Goal: Information Seeking & Learning: Learn about a topic

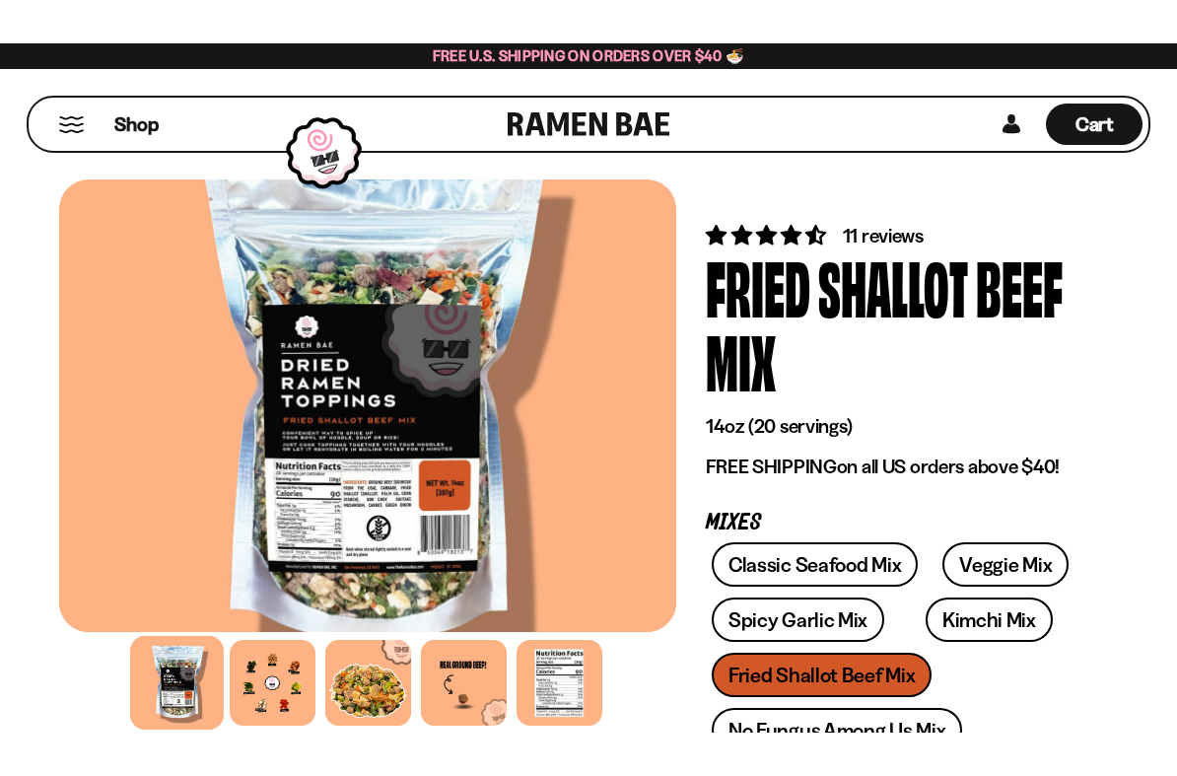
scroll to position [1, 0]
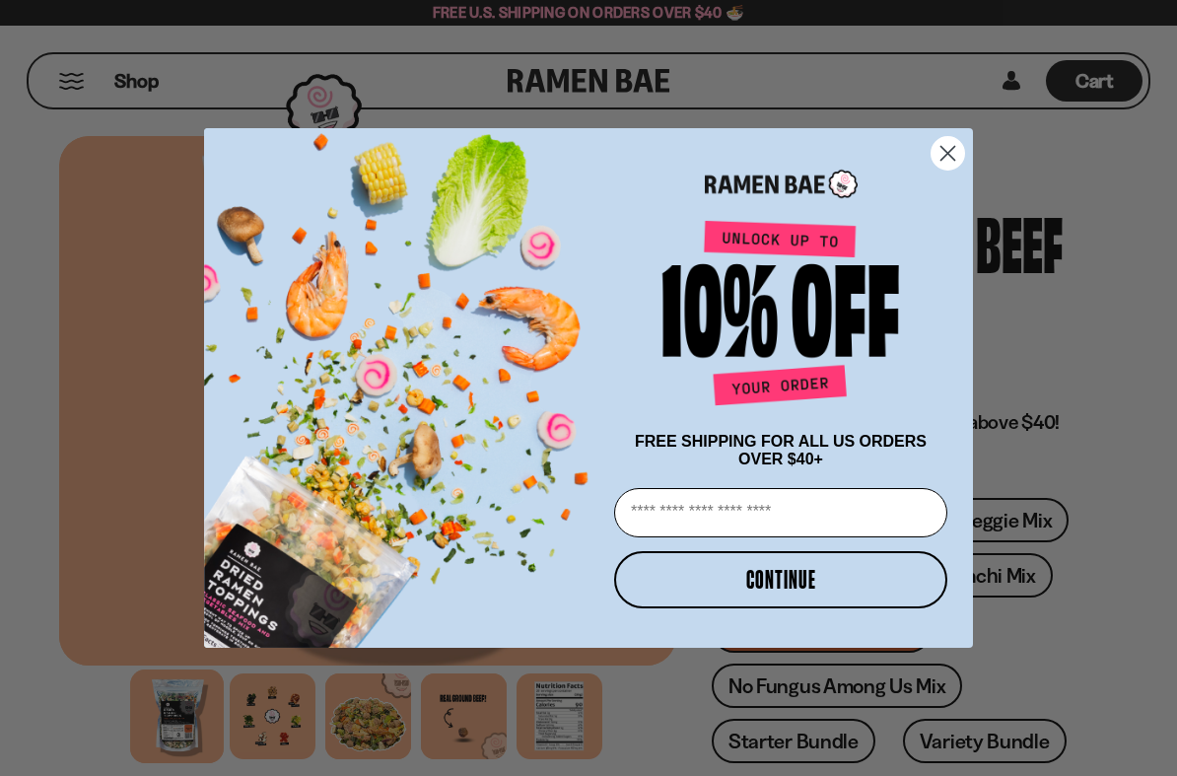
click at [945, 163] on circle "Close dialog" at bounding box center [947, 153] width 33 height 33
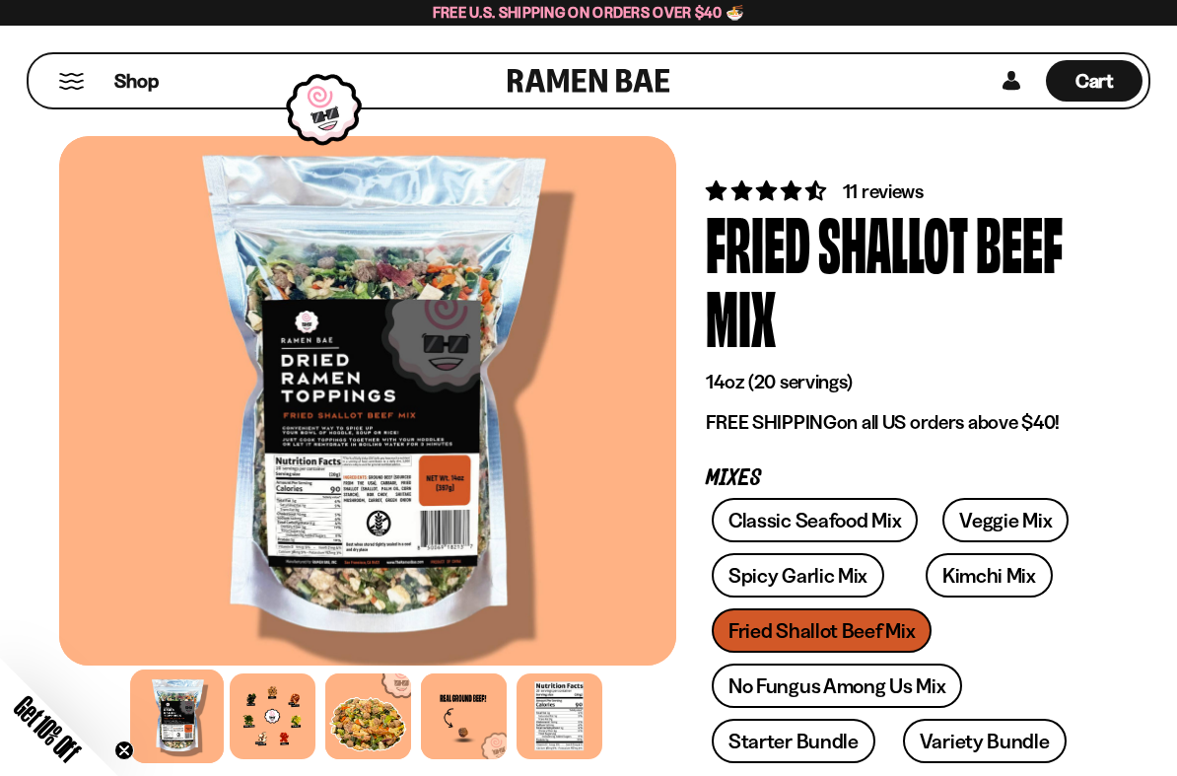
click at [274, 688] on div at bounding box center [273, 716] width 86 height 86
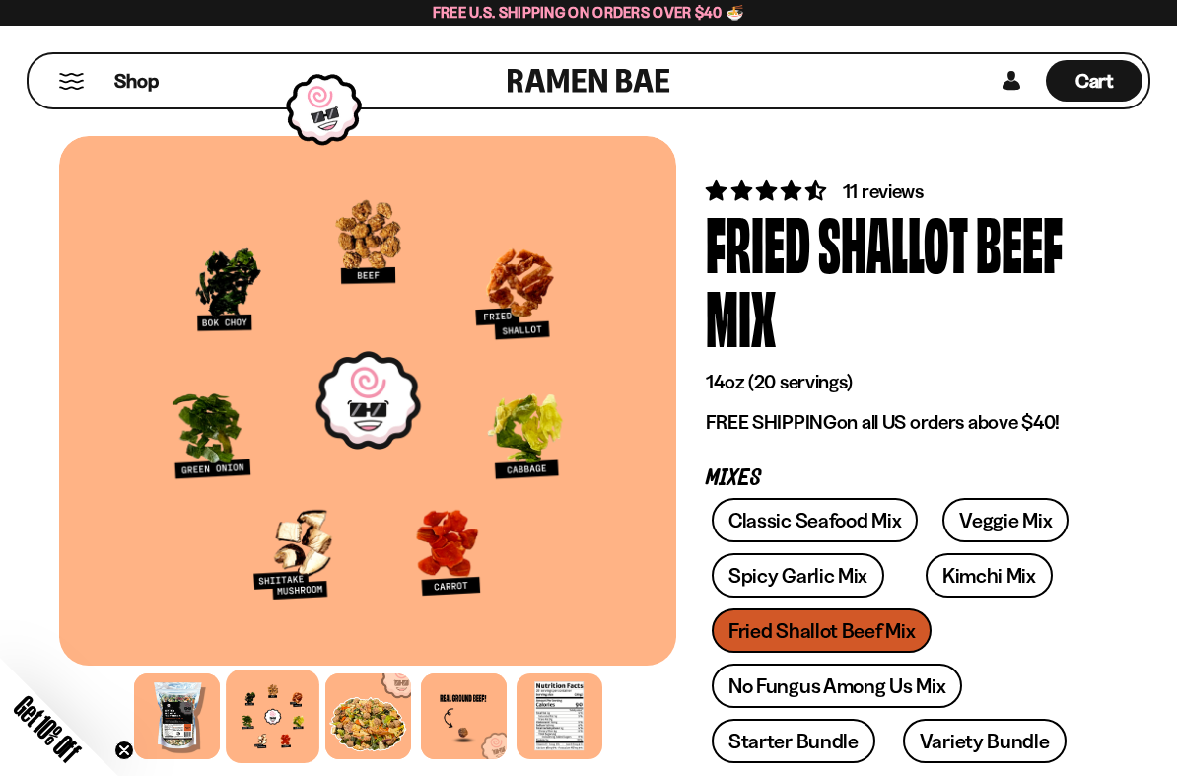
click at [369, 688] on div at bounding box center [368, 716] width 86 height 86
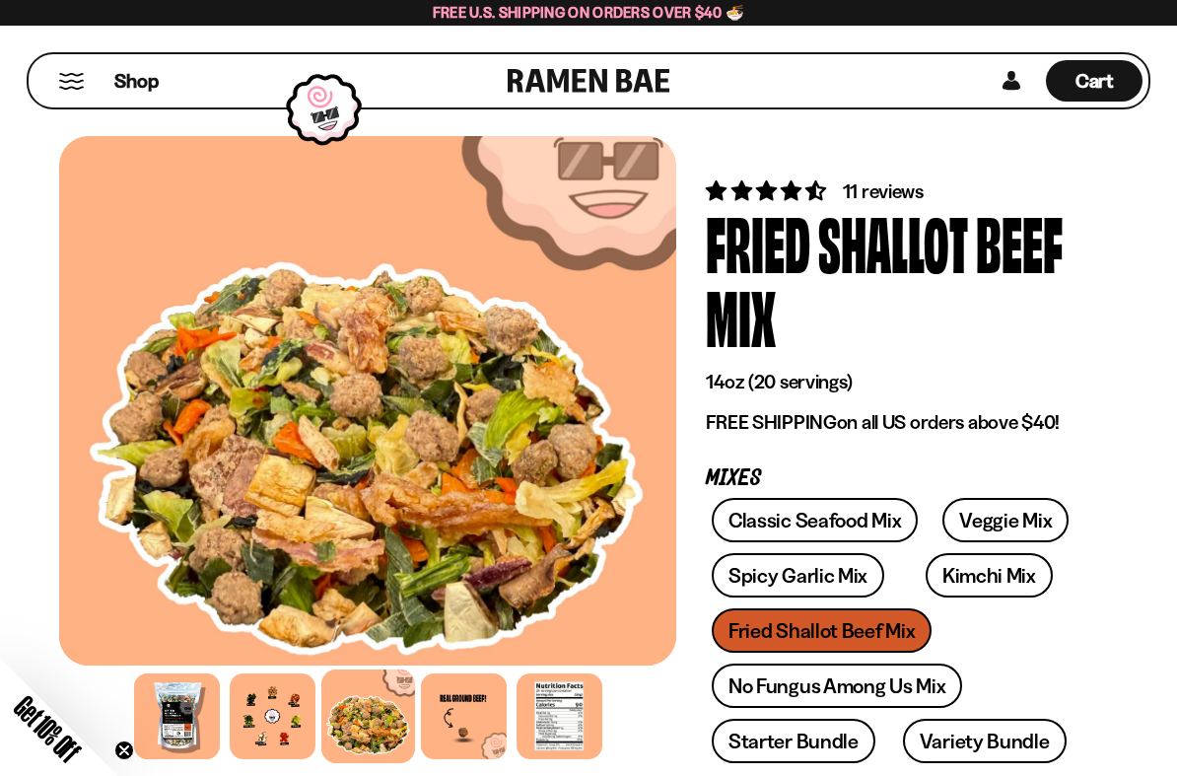
click at [468, 688] on div at bounding box center [464, 716] width 86 height 86
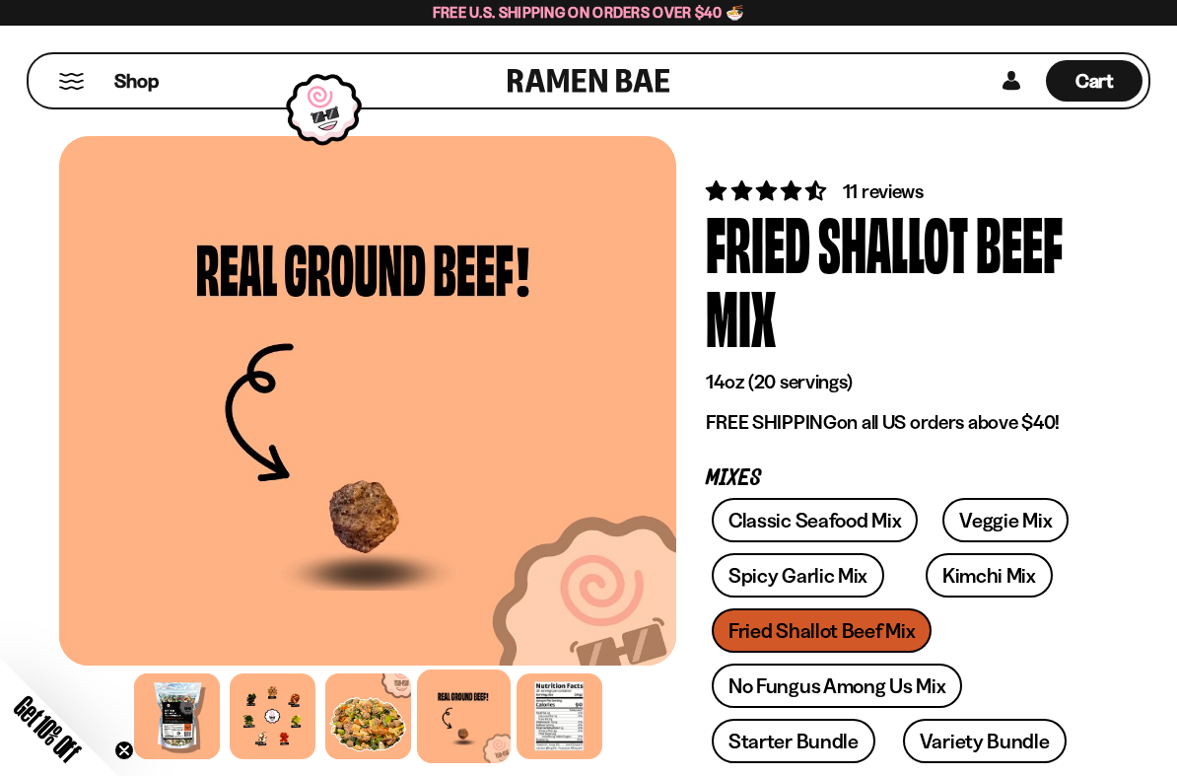
click at [570, 688] on div at bounding box center [559, 716] width 86 height 86
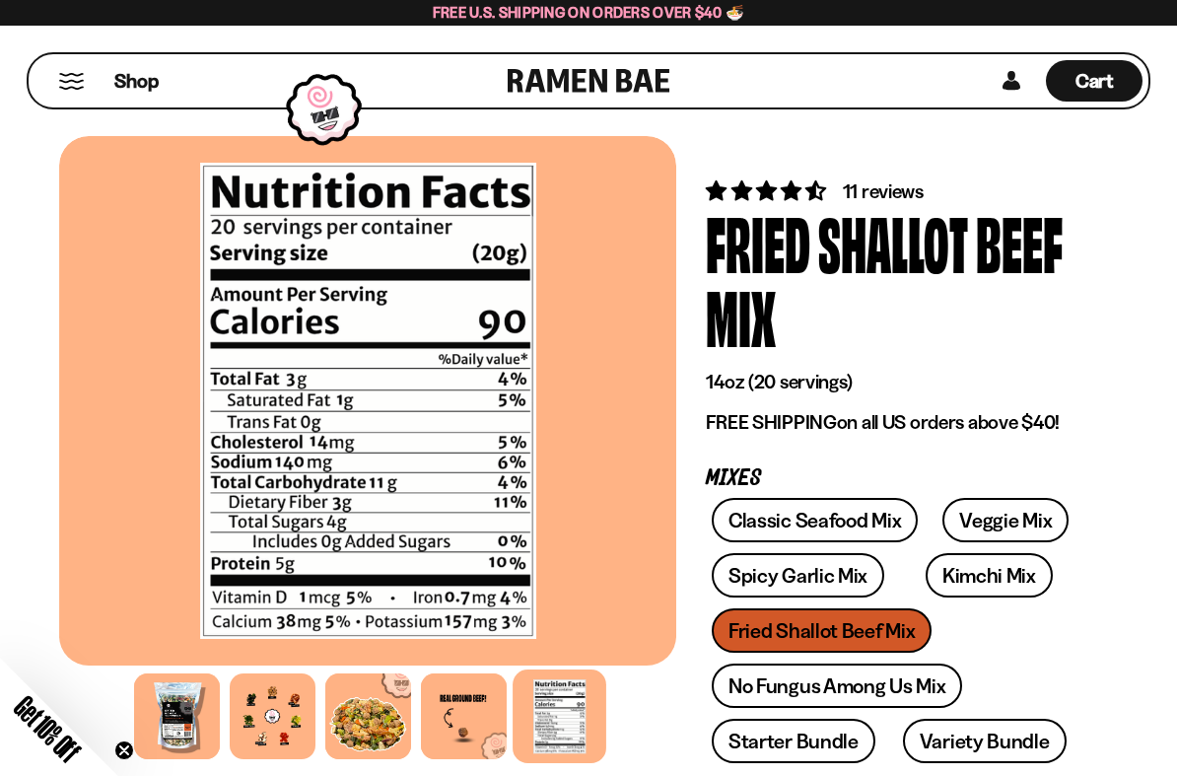
click at [798, 521] on link "Classic Seafood Mix" at bounding box center [815, 520] width 206 height 44
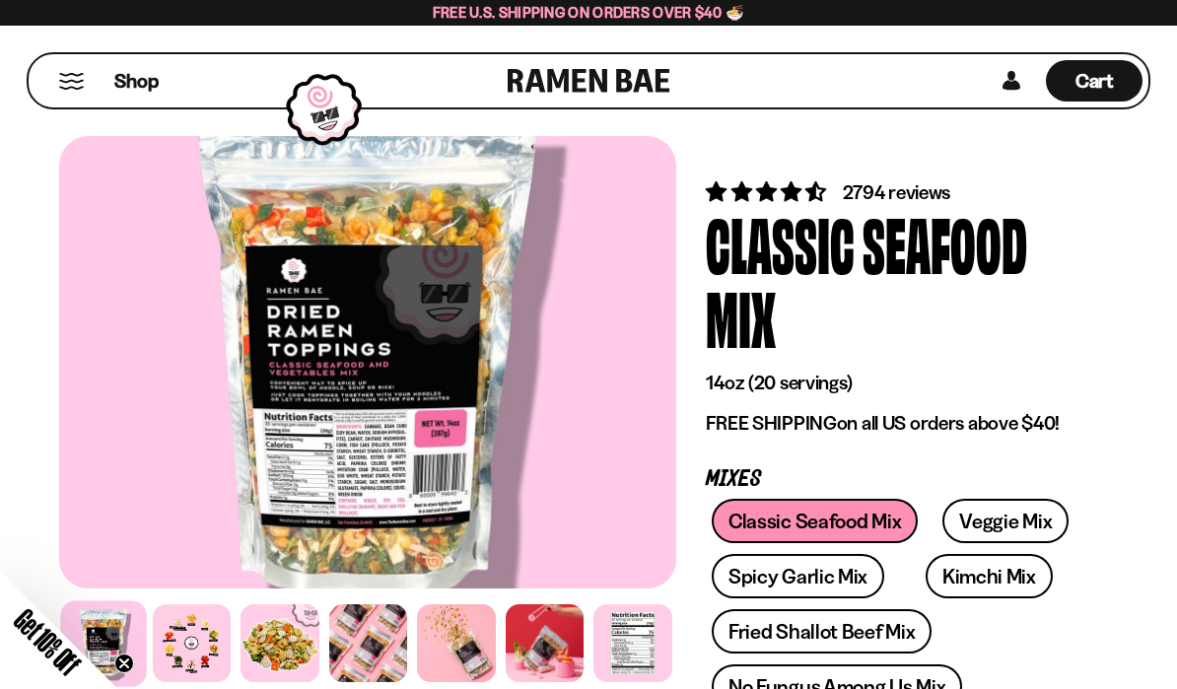
click at [193, 626] on div at bounding box center [192, 643] width 79 height 79
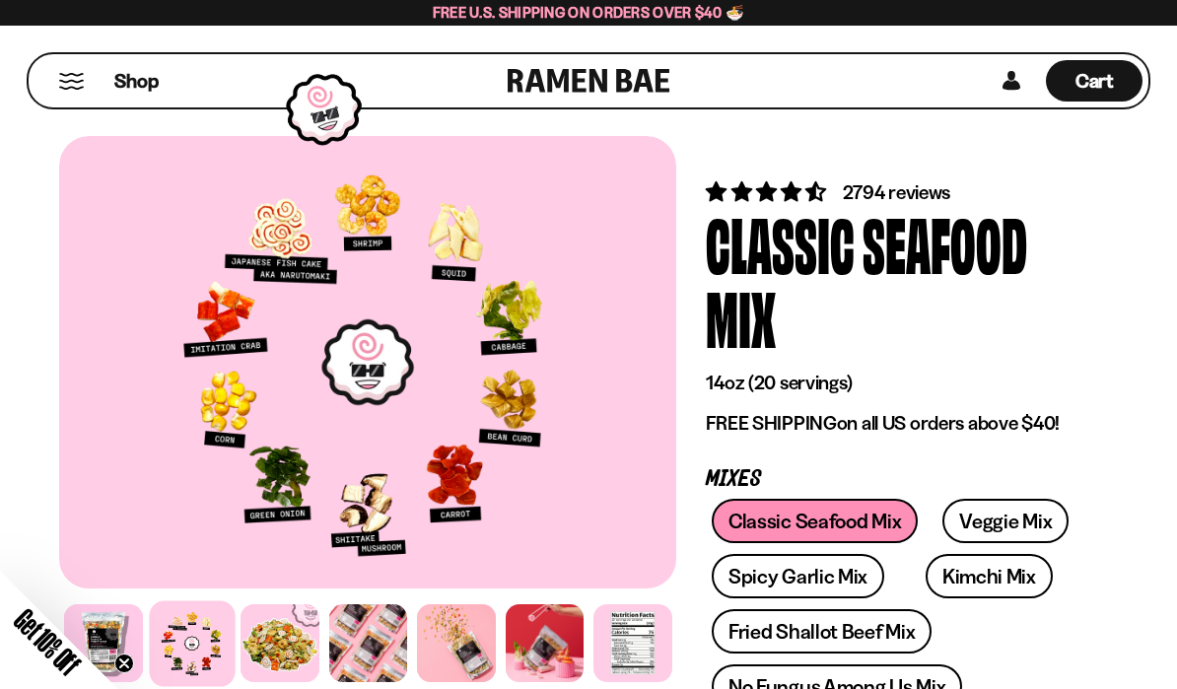
click at [974, 527] on link "Veggie Mix" at bounding box center [1005, 521] width 126 height 44
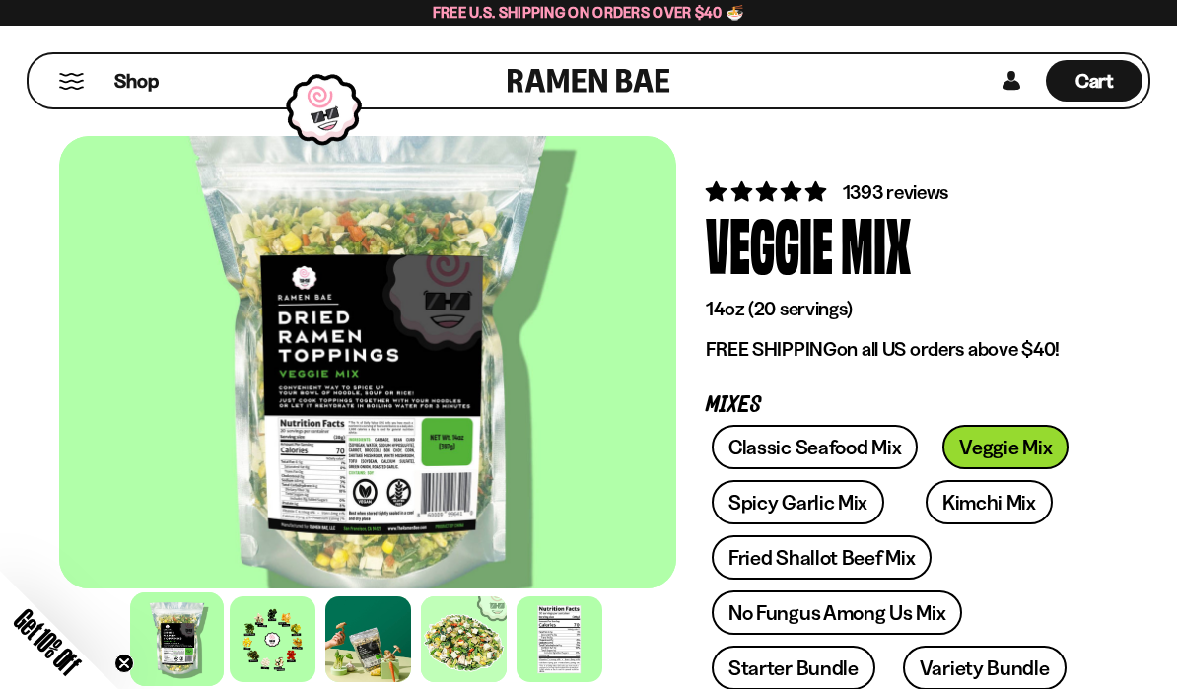
click at [276, 636] on div at bounding box center [273, 639] width 86 height 86
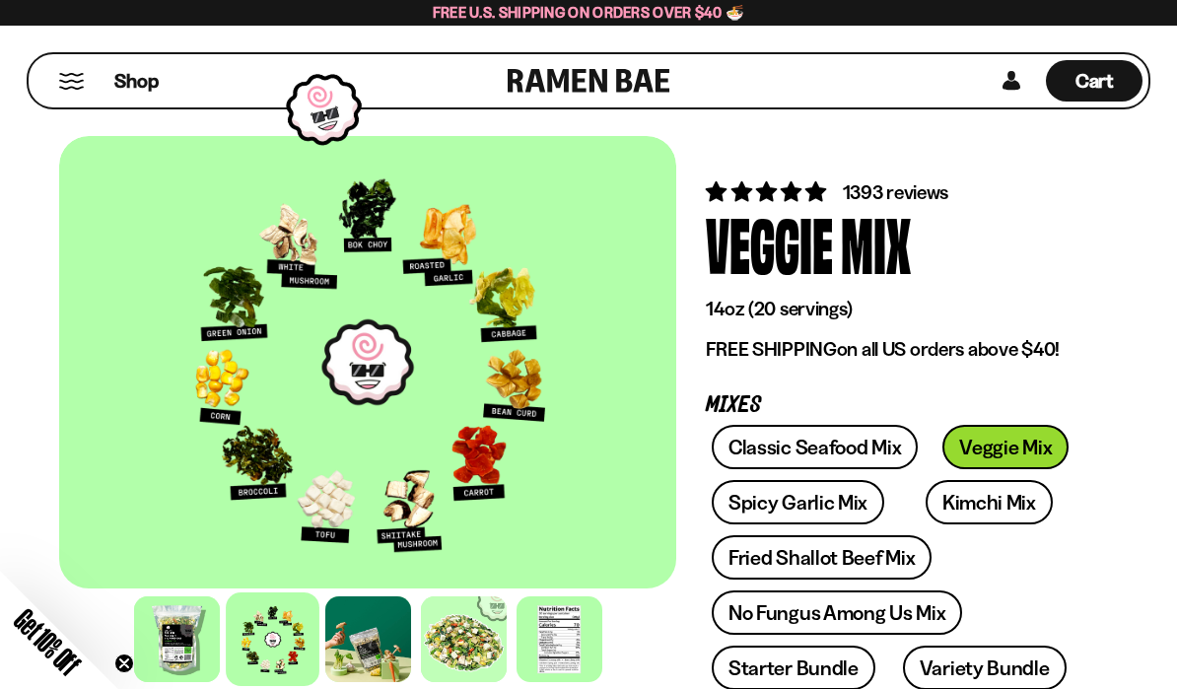
click at [931, 665] on link "Variety Bundle" at bounding box center [985, 667] width 164 height 44
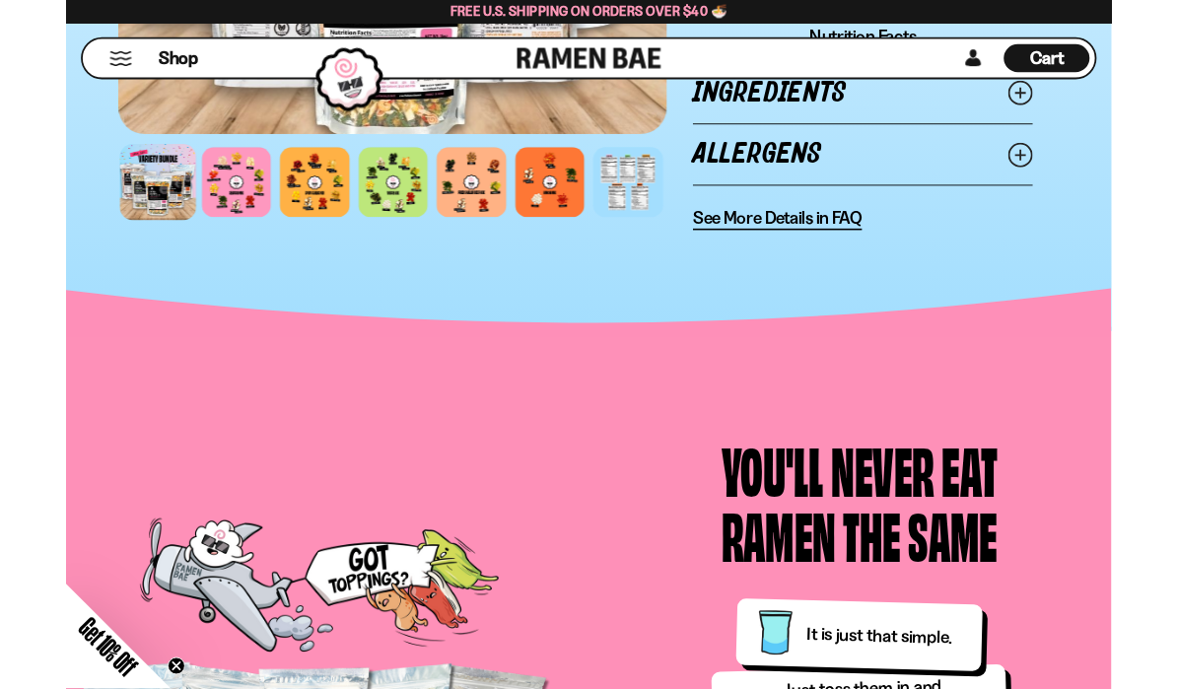
scroll to position [1930, 0]
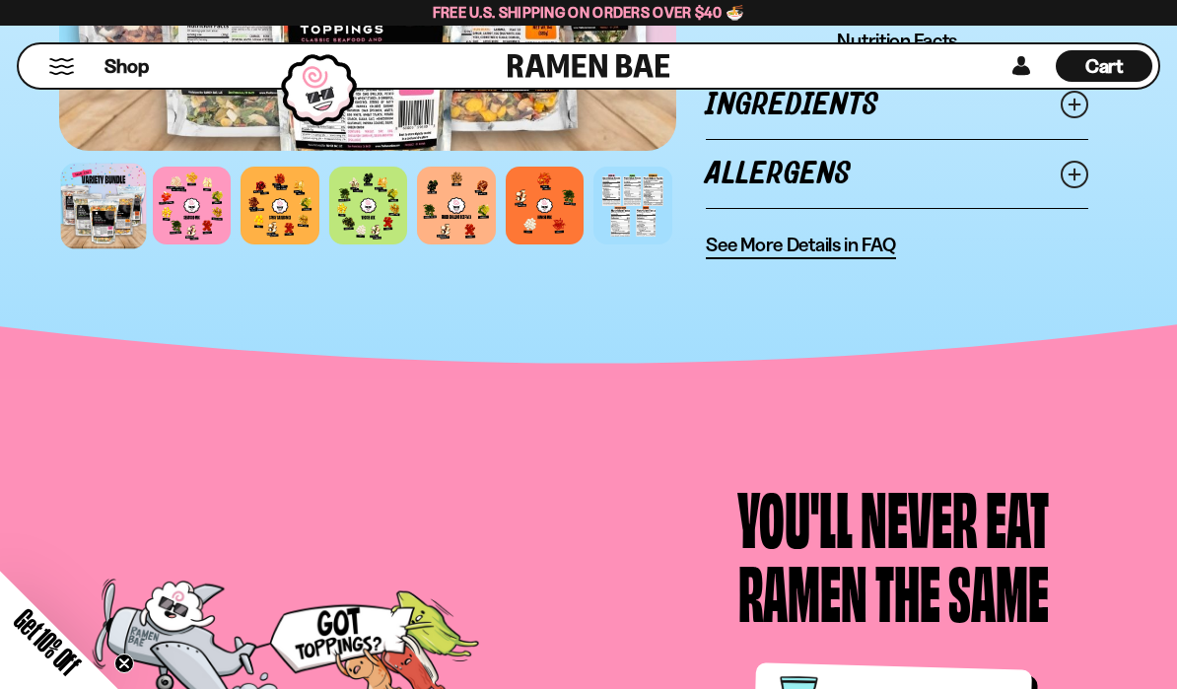
click at [706, 237] on span "See More Details in FAQ" at bounding box center [800, 245] width 189 height 25
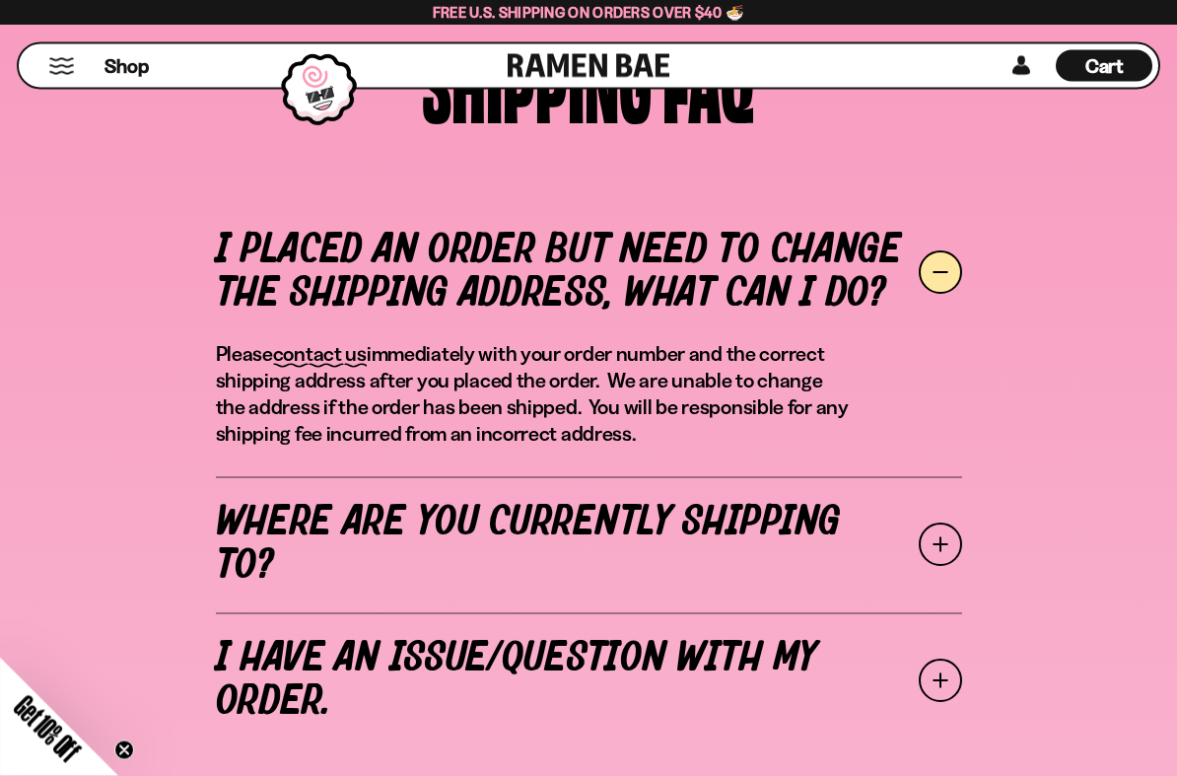
scroll to position [608, 0]
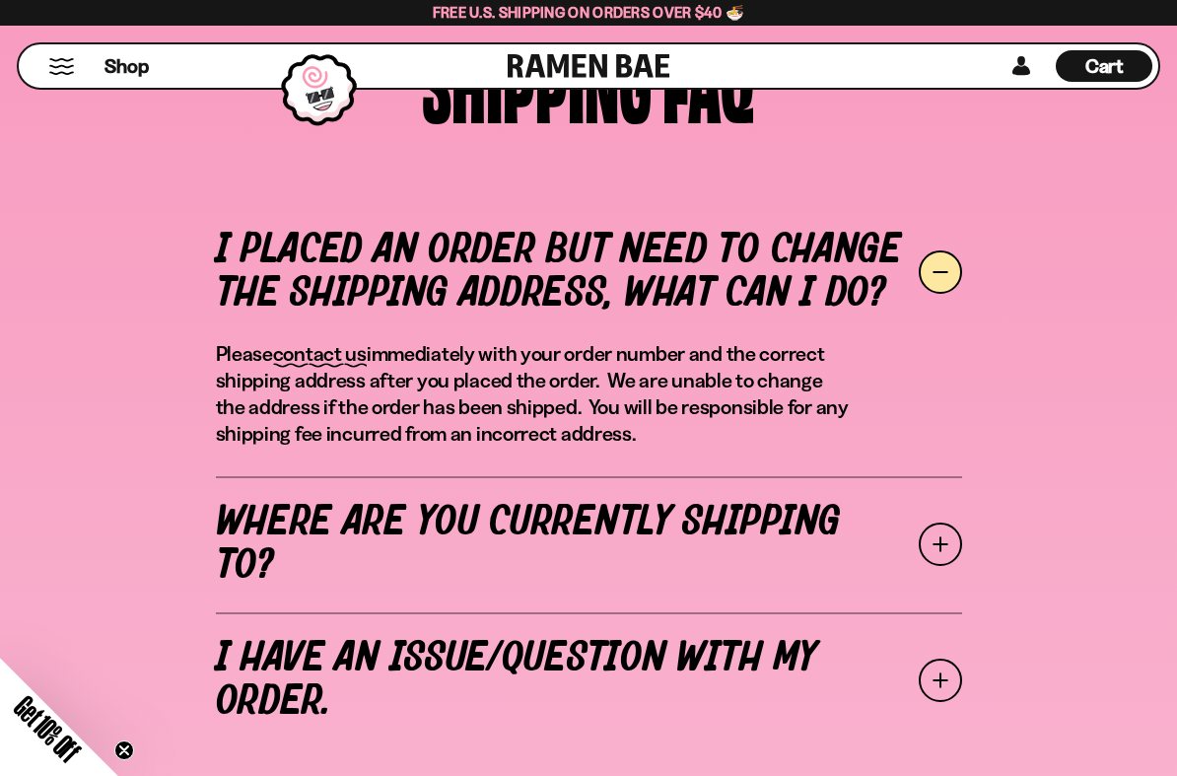
click at [269, 549] on link "Where are you currently shipping to?" at bounding box center [589, 544] width 746 height 136
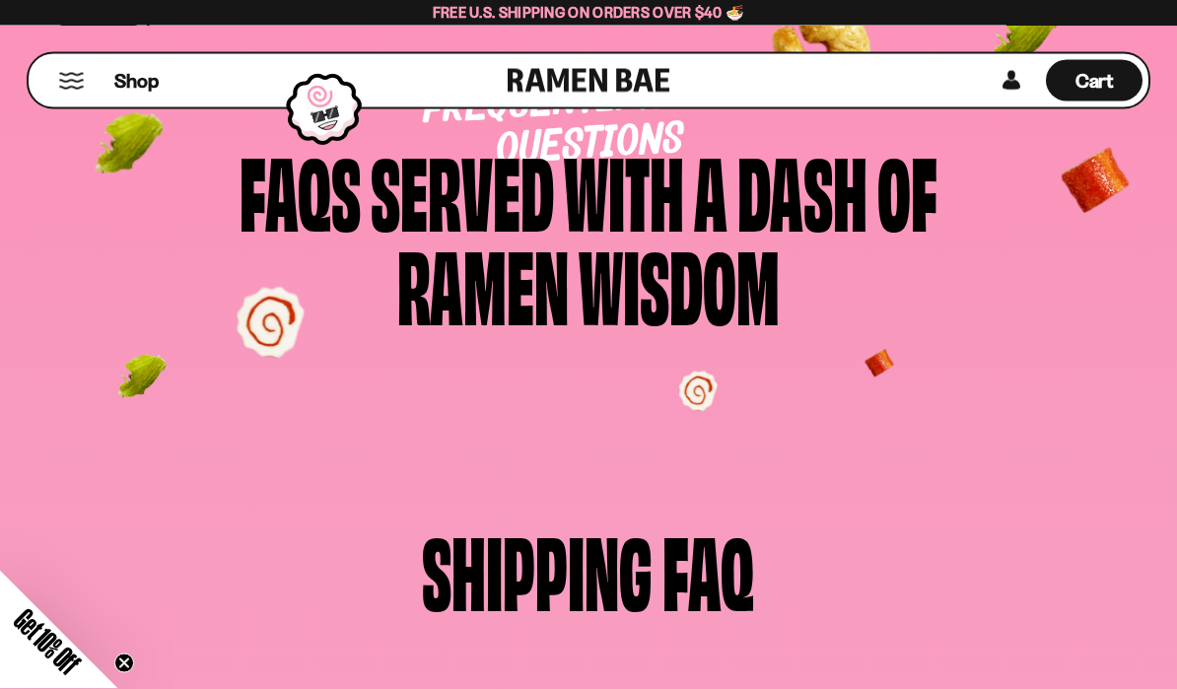
scroll to position [0, 0]
